Goal: Book appointment/travel/reservation

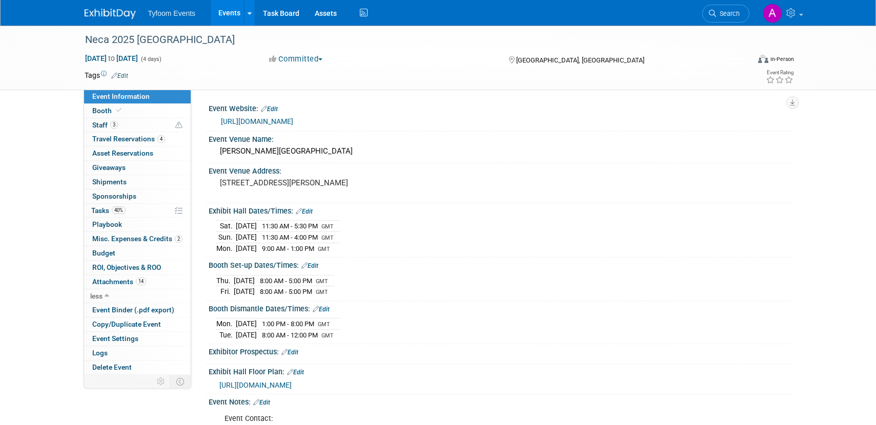
click at [231, 14] on link "Events" at bounding box center [229, 13] width 37 height 26
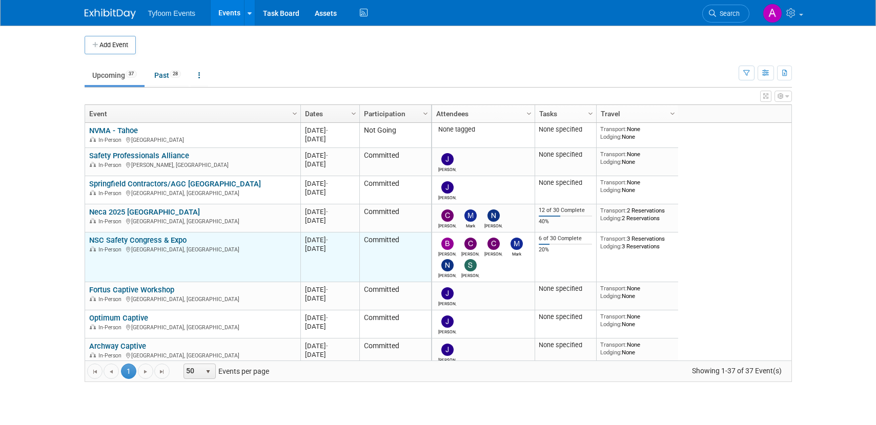
click at [133, 240] on link "NSC Safety Congress & Expo" at bounding box center [137, 240] width 97 height 9
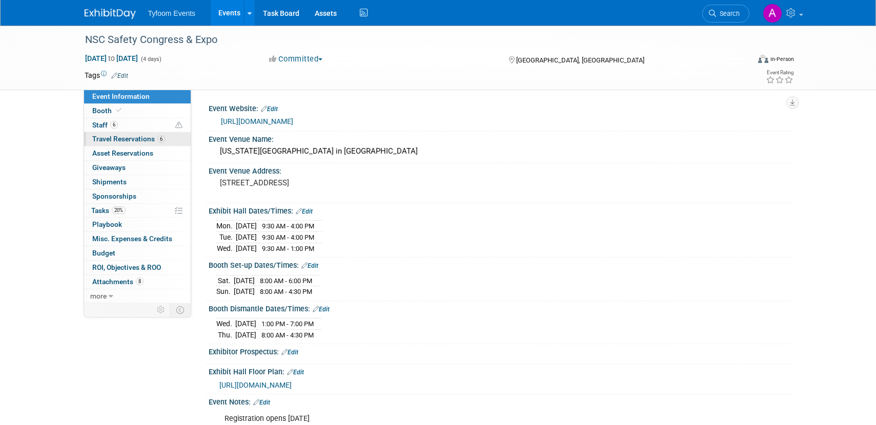
click at [105, 137] on span "Travel Reservations 6" at bounding box center [128, 139] width 73 height 8
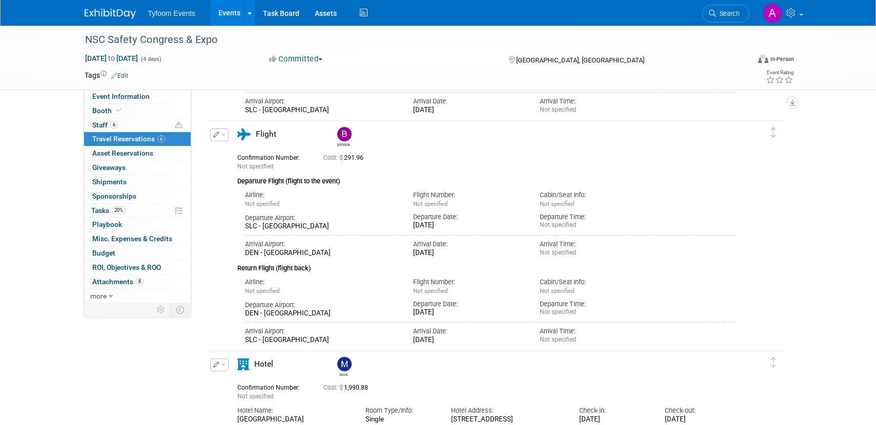
scroll to position [324, 0]
